Goal: Check status: Check status

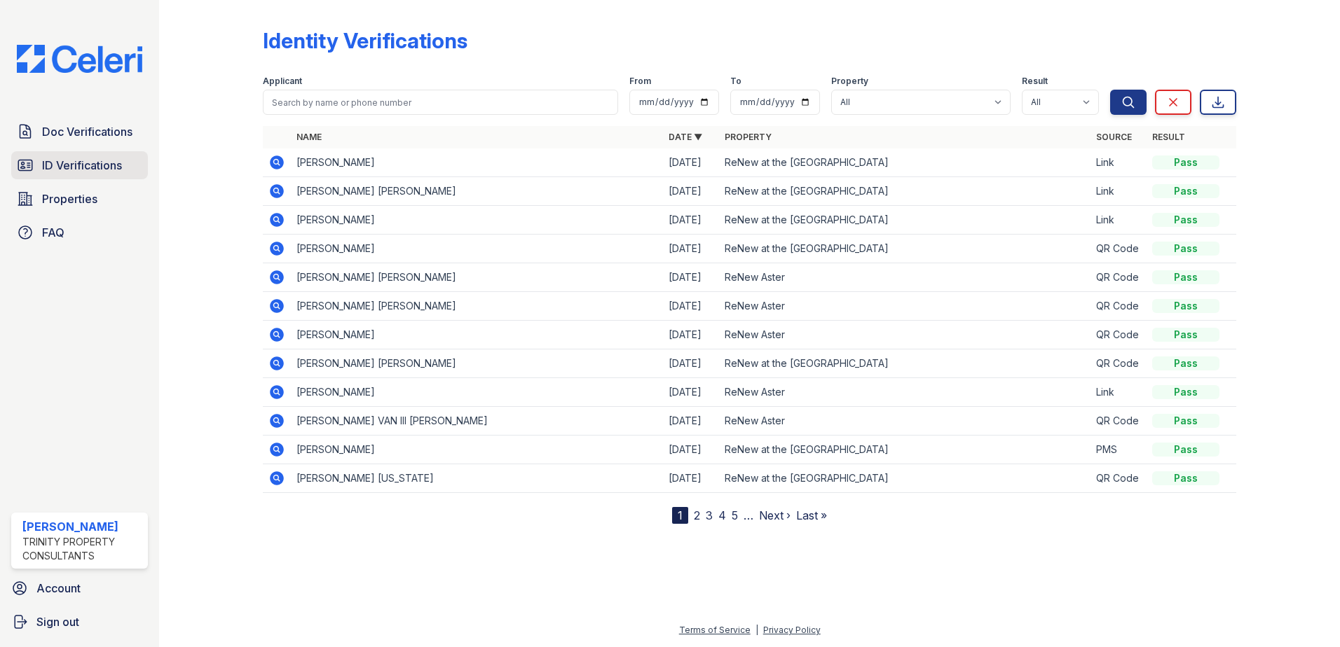
click at [89, 160] on span "ID Verifications" at bounding box center [82, 165] width 80 height 17
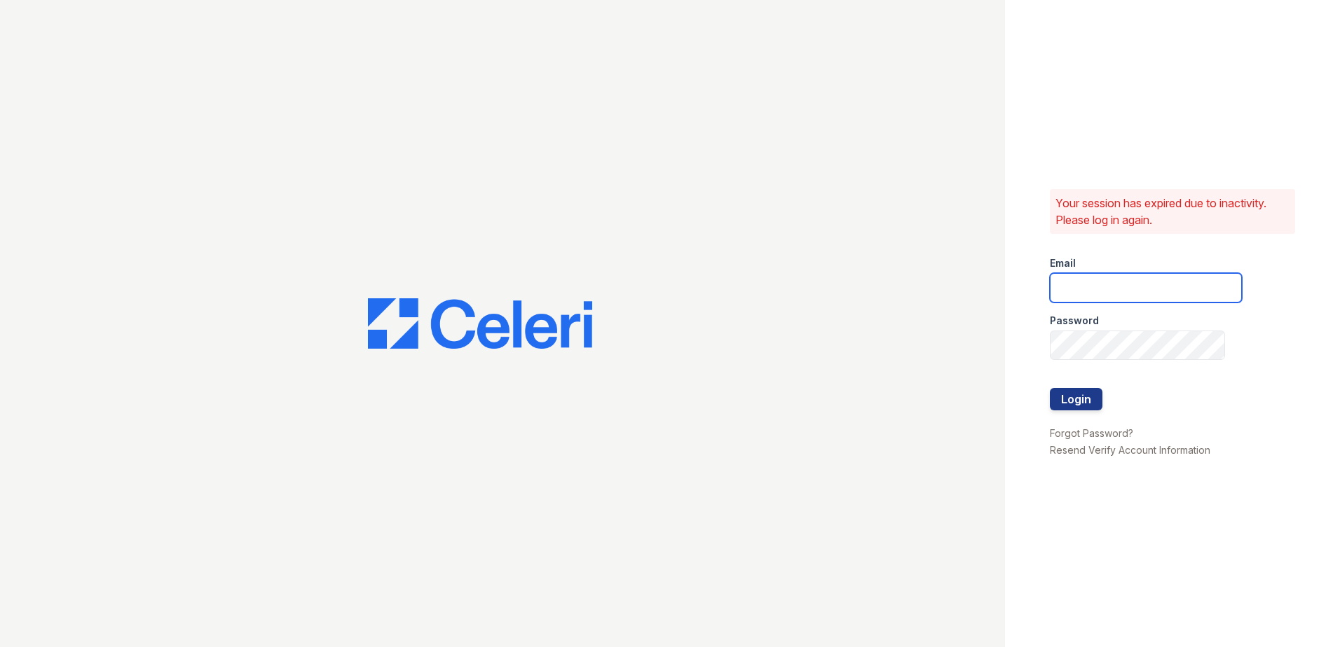
type input "sgasanov@trinity-pm.com"
click at [1083, 405] on button "Login" at bounding box center [1076, 399] width 53 height 22
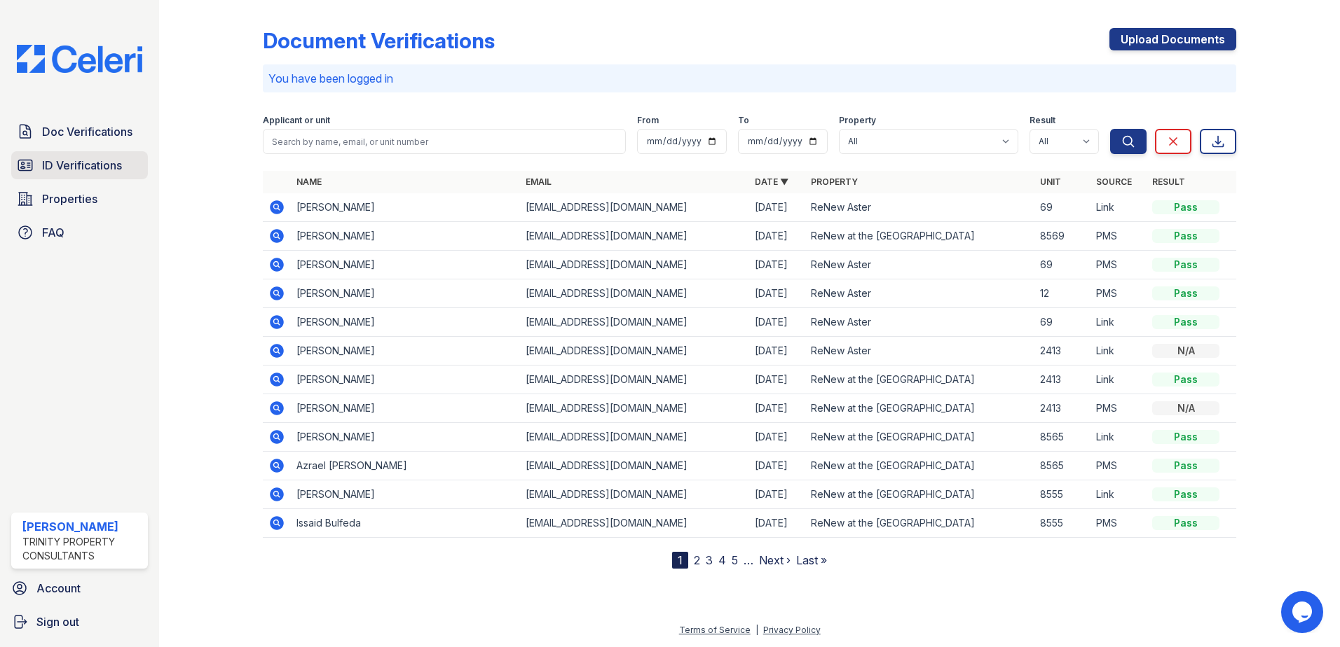
click at [107, 163] on span "ID Verifications" at bounding box center [82, 165] width 80 height 17
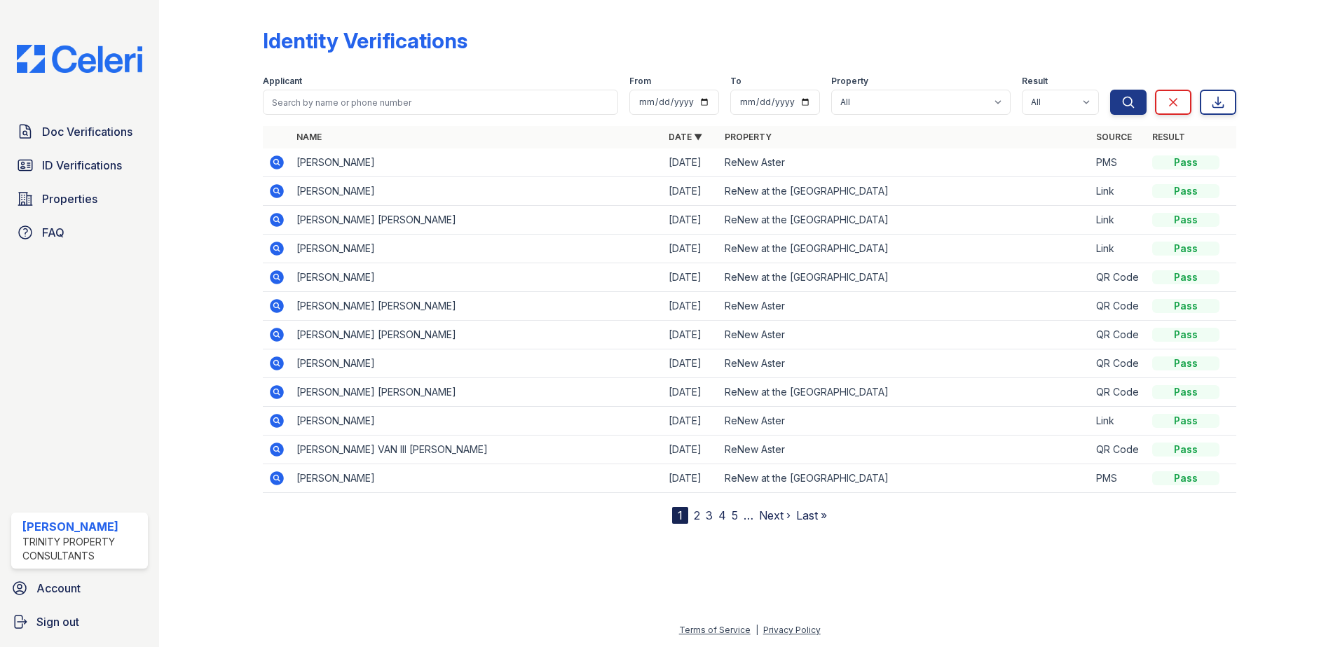
drag, startPoint x: 296, startPoint y: 191, endPoint x: 478, endPoint y: 196, distance: 182.3
click at [478, 196] on td "[PERSON_NAME]" at bounding box center [477, 191] width 372 height 29
drag, startPoint x: 305, startPoint y: 219, endPoint x: 544, endPoint y: 223, distance: 239.0
click at [544, 223] on td "[PERSON_NAME] [PERSON_NAME]" at bounding box center [477, 220] width 372 height 29
click at [62, 174] on span "ID Verifications" at bounding box center [82, 165] width 80 height 17
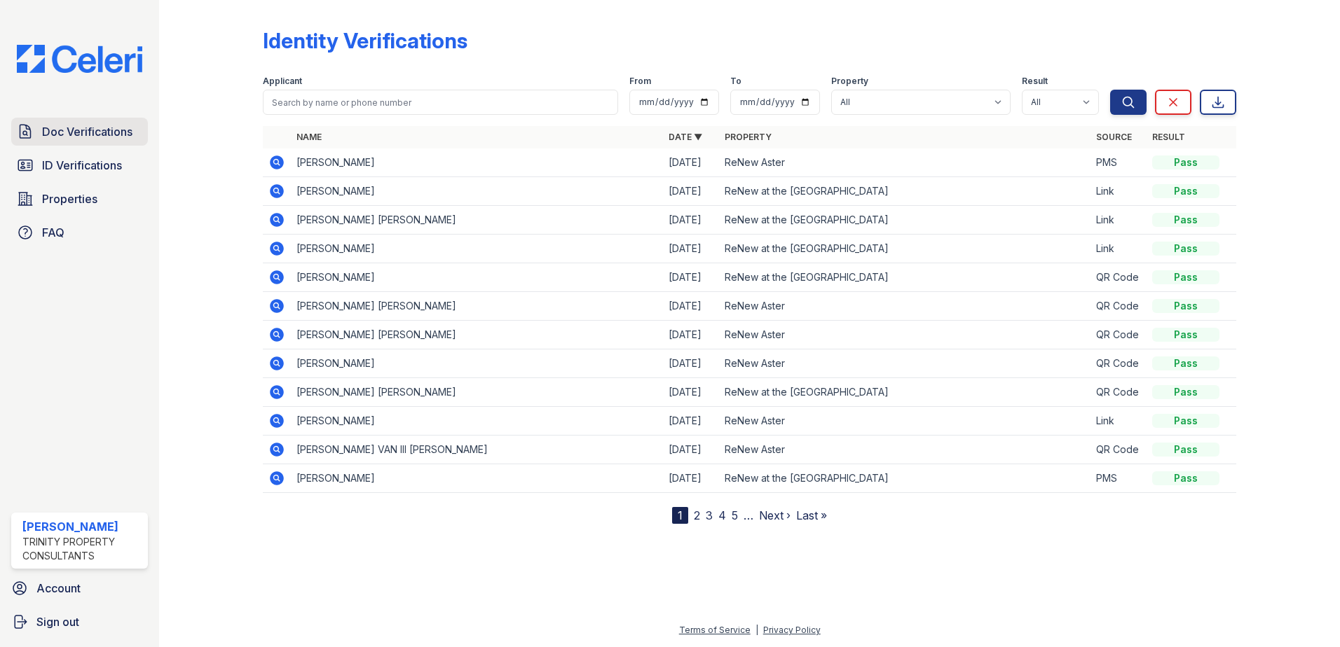
click at [71, 139] on span "Doc Verifications" at bounding box center [87, 131] width 90 height 17
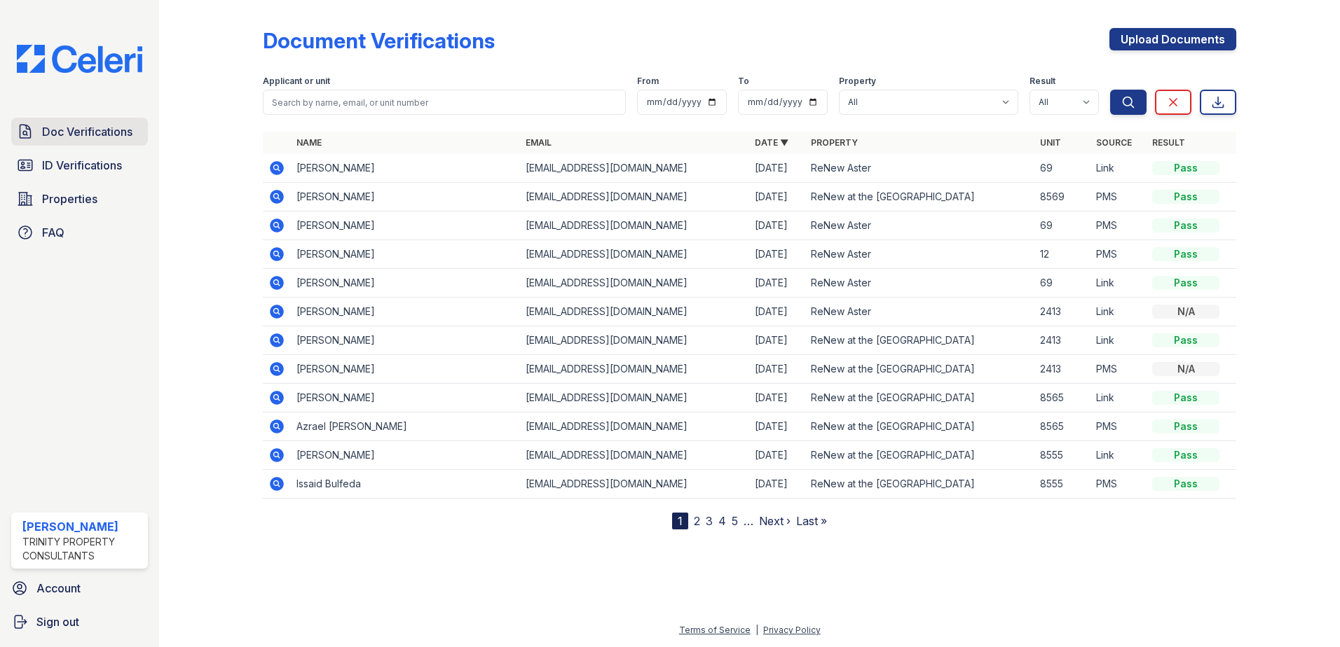
click at [80, 136] on span "Doc Verifications" at bounding box center [87, 131] width 90 height 17
click at [80, 151] on div "Doc Verifications ID Verifications Properties FAQ" at bounding box center [80, 182] width 148 height 129
click at [82, 174] on link "ID Verifications" at bounding box center [79, 165] width 137 height 28
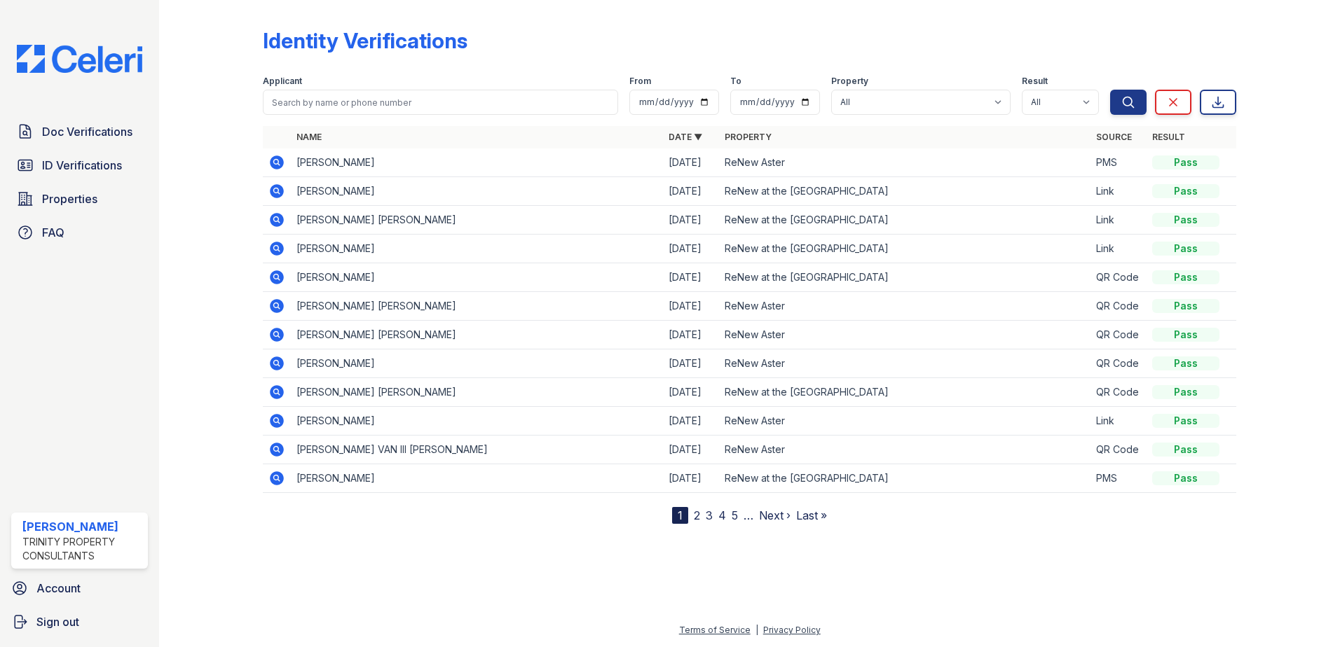
drag, startPoint x: 295, startPoint y: 184, endPoint x: 480, endPoint y: 193, distance: 185.2
click at [480, 193] on td "[PERSON_NAME]" at bounding box center [477, 191] width 372 height 29
